Goal: Check status: Check status

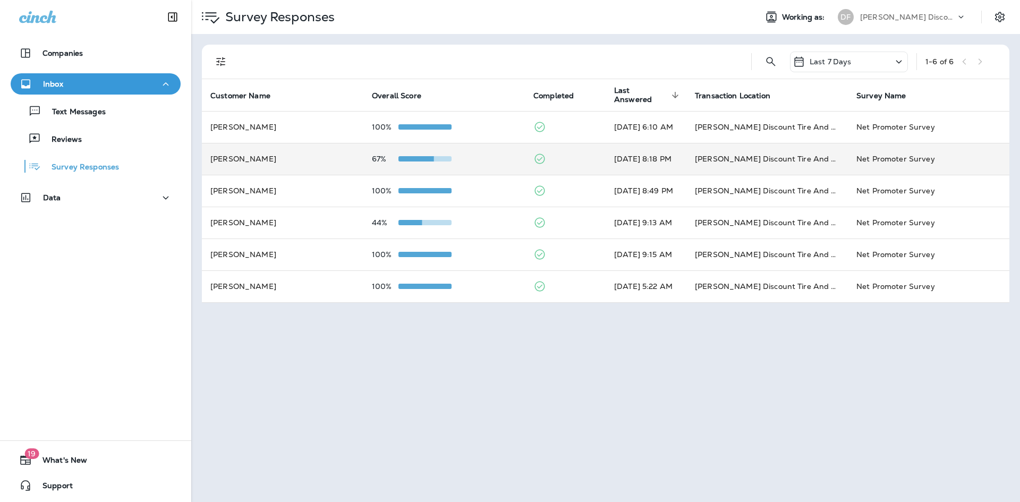
click at [481, 158] on div "67%" at bounding box center [444, 159] width 145 height 9
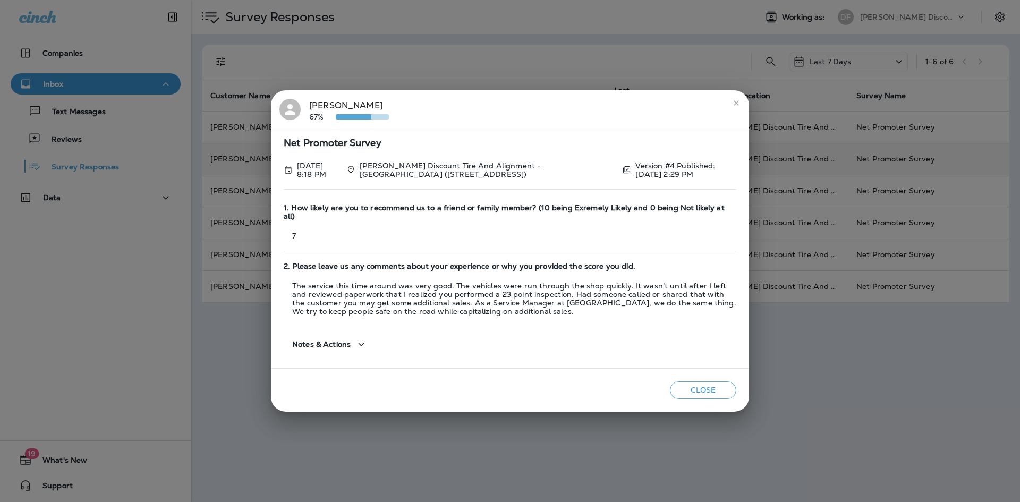
click at [737, 107] on icon "close" at bounding box center [736, 103] width 9 height 9
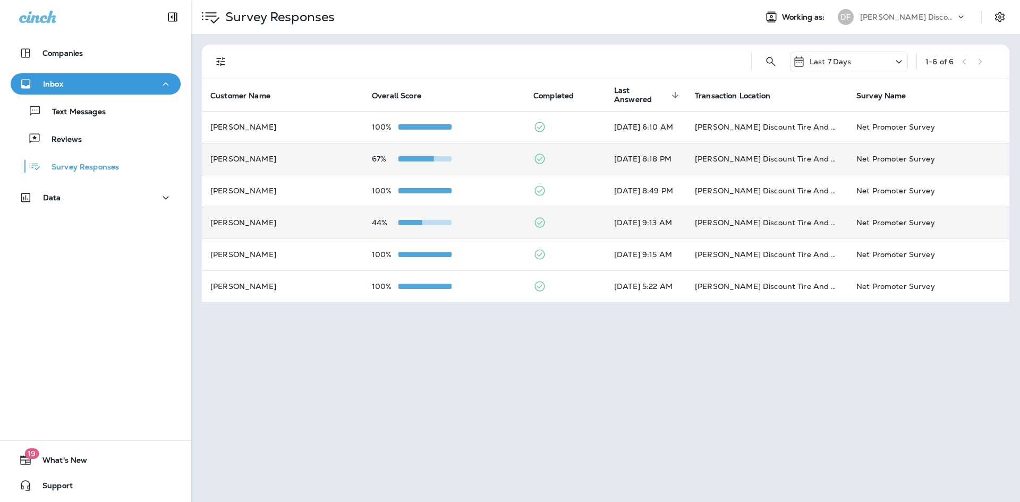
click at [291, 230] on td "[PERSON_NAME]" at bounding box center [283, 223] width 162 height 32
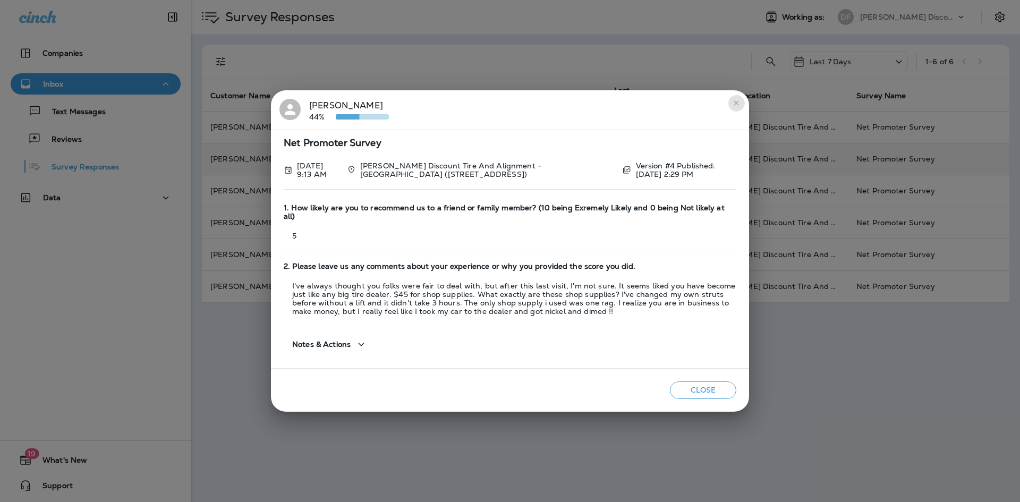
click at [735, 105] on icon "close" at bounding box center [736, 102] width 5 height 5
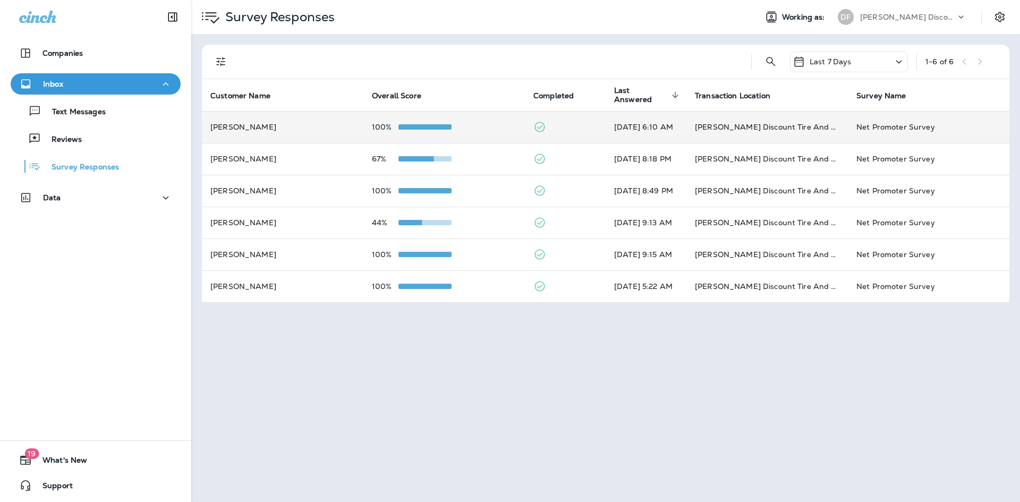
click at [635, 124] on td "[DATE] 6:10 AM" at bounding box center [646, 127] width 81 height 32
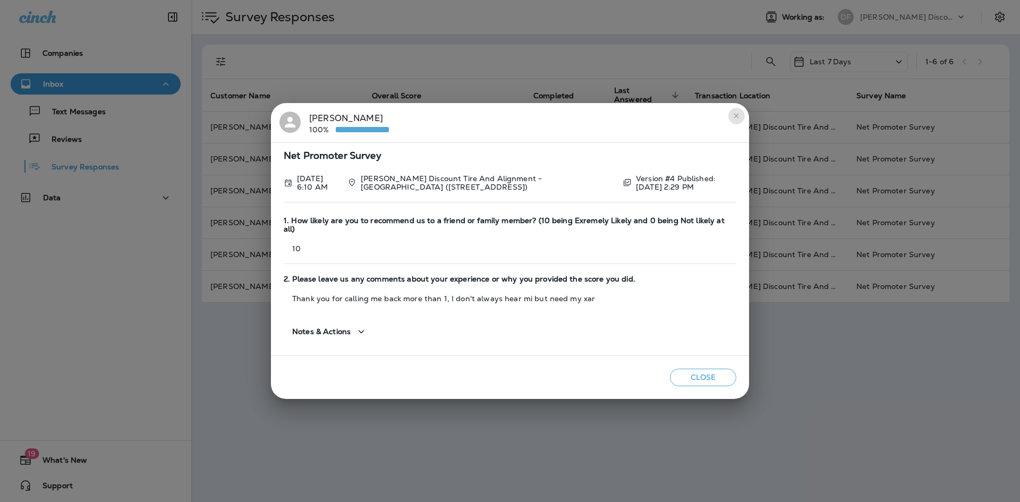
click at [735, 118] on icon "close" at bounding box center [736, 115] width 5 height 5
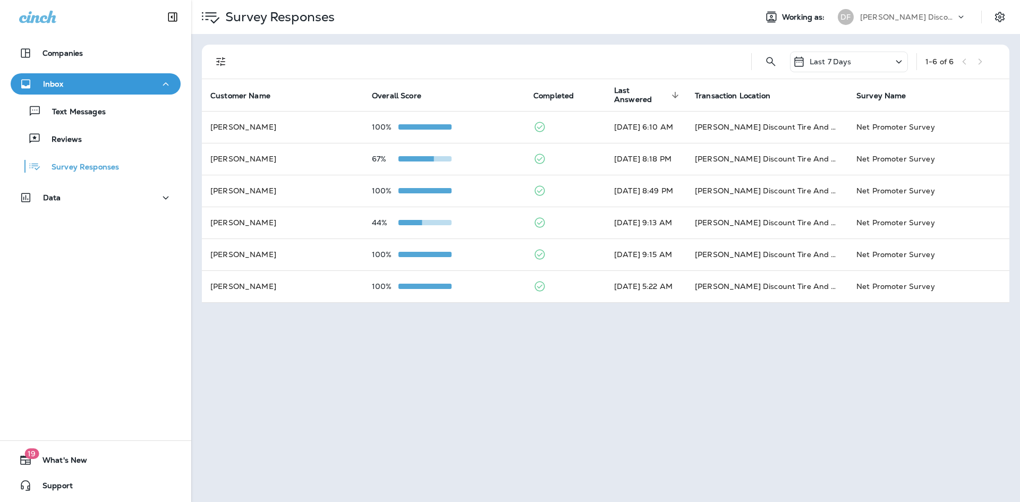
drag, startPoint x: 262, startPoint y: 301, endPoint x: 531, endPoint y: 333, distance: 270.7
click at [533, 359] on div "Survey Responses Working as: DF [PERSON_NAME] Discount Tire & Alignment Last 7 …" at bounding box center [605, 251] width 829 height 502
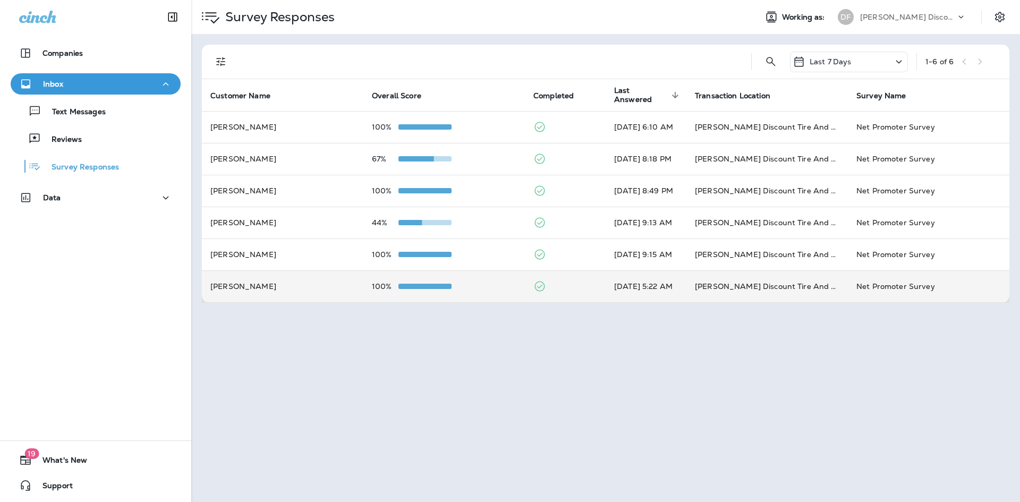
click at [666, 299] on td "[DATE] 5:22 AM" at bounding box center [646, 286] width 81 height 32
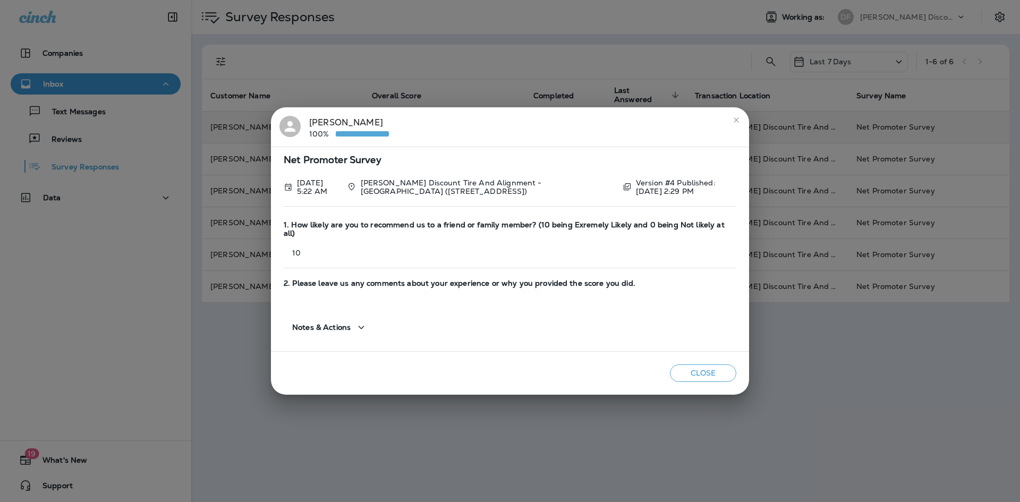
click at [734, 122] on icon "close" at bounding box center [736, 120] width 9 height 9
